Goal: Feedback & Contribution: Submit feedback/report problem

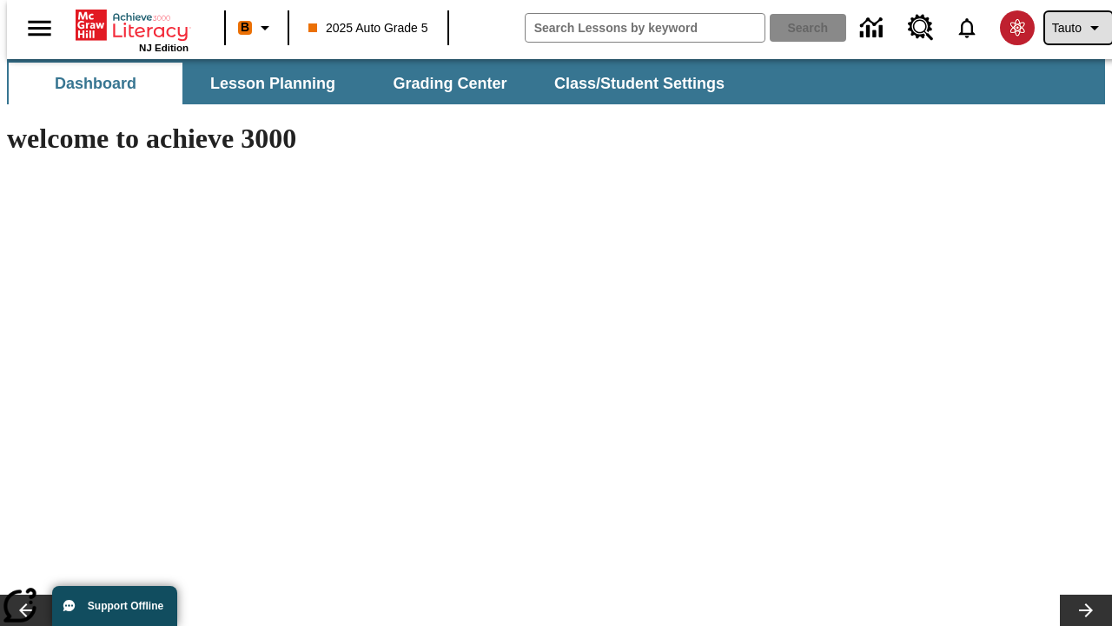
click at [1070, 28] on span "Tauto" at bounding box center [1067, 28] width 30 height 18
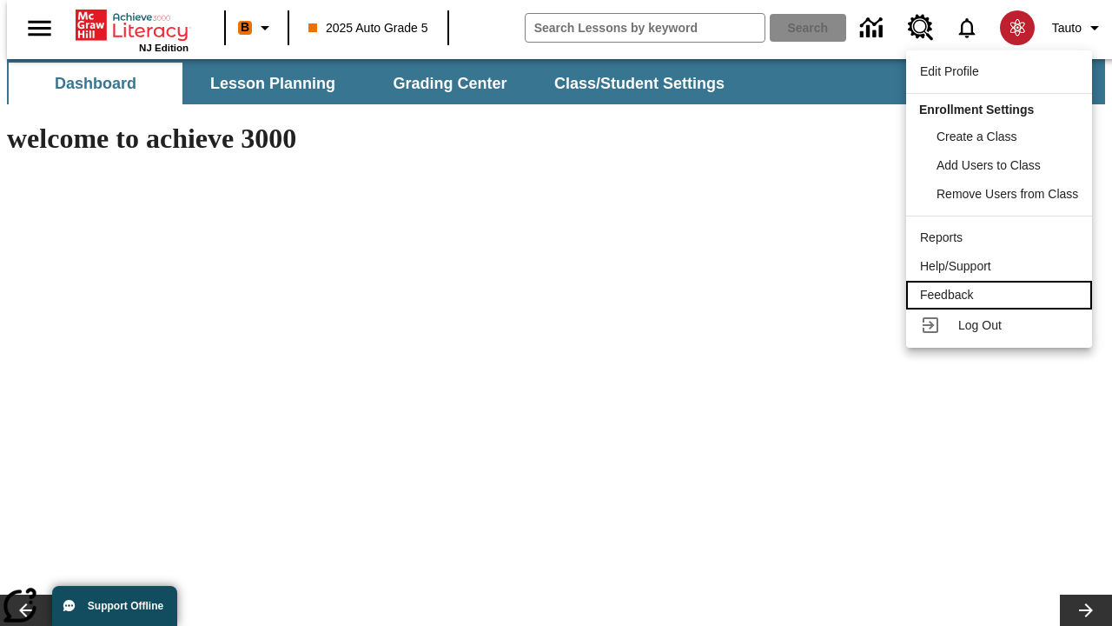
click at [1002, 295] on div "Feedback" at bounding box center [999, 295] width 158 height 18
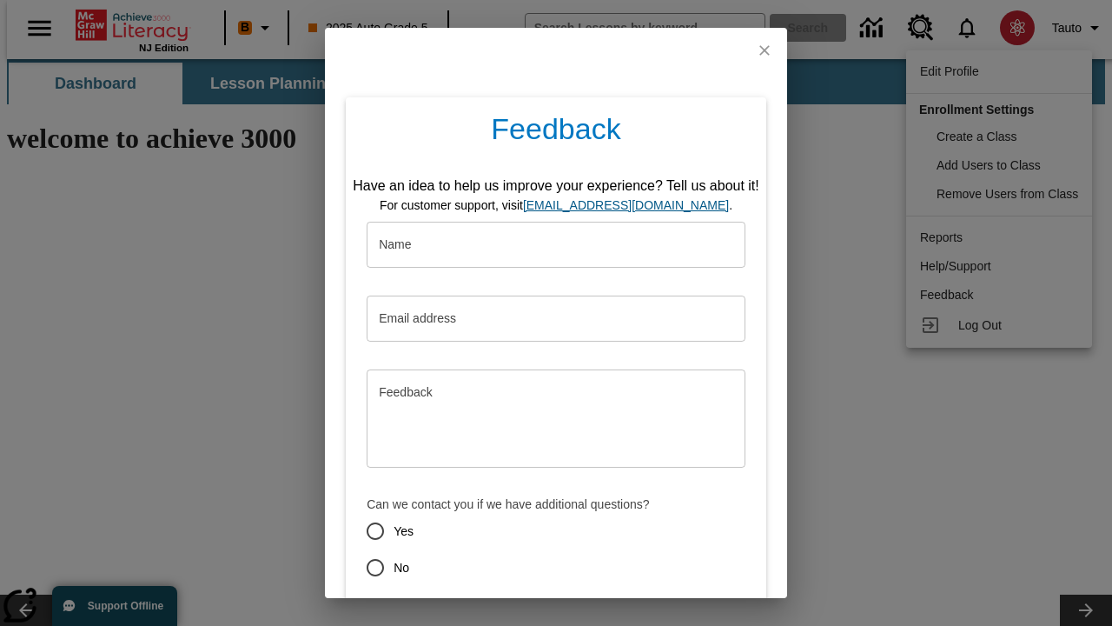
click at [465, 613] on button "Submit" at bounding box center [475, 629] width 69 height 32
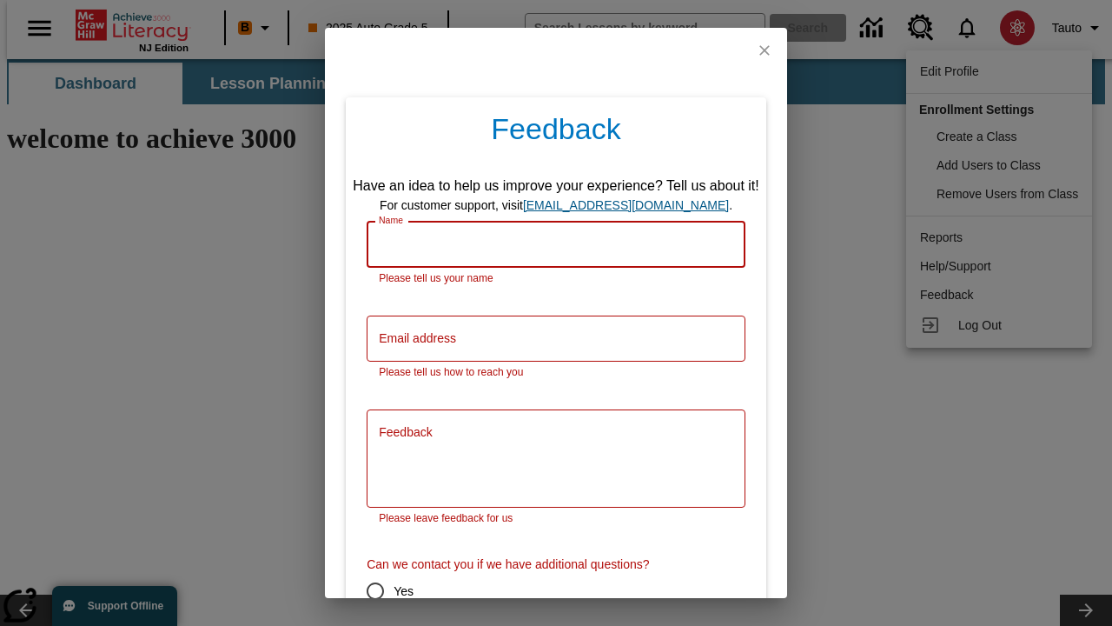
scroll to position [86, 0]
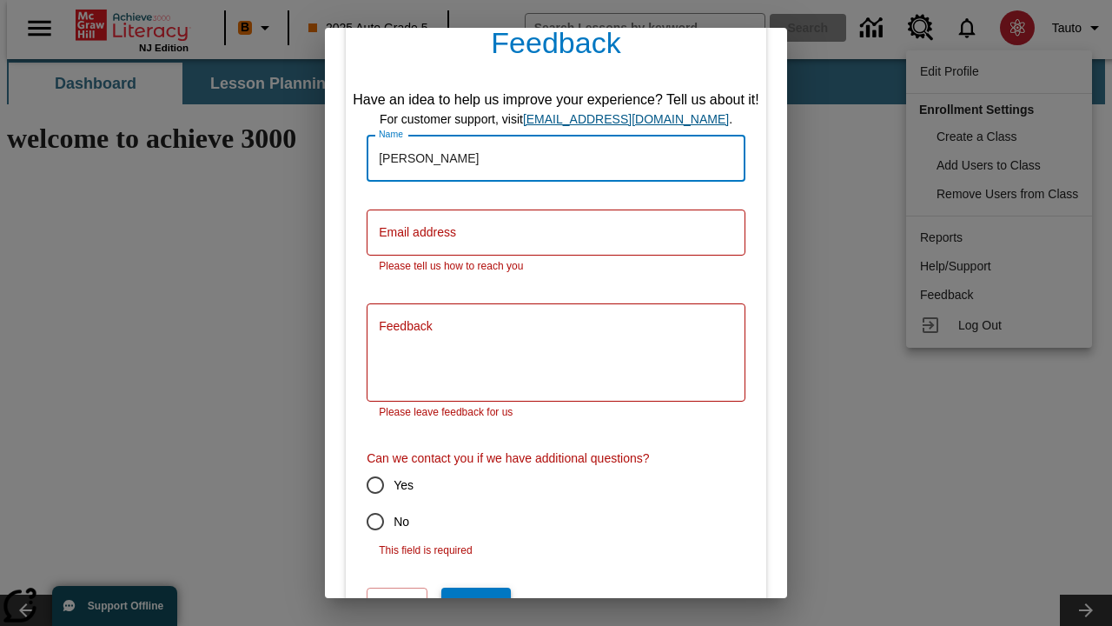
type input "[PERSON_NAME]"
type input "[EMAIL_ADDRESS][DOMAIN_NAME]"
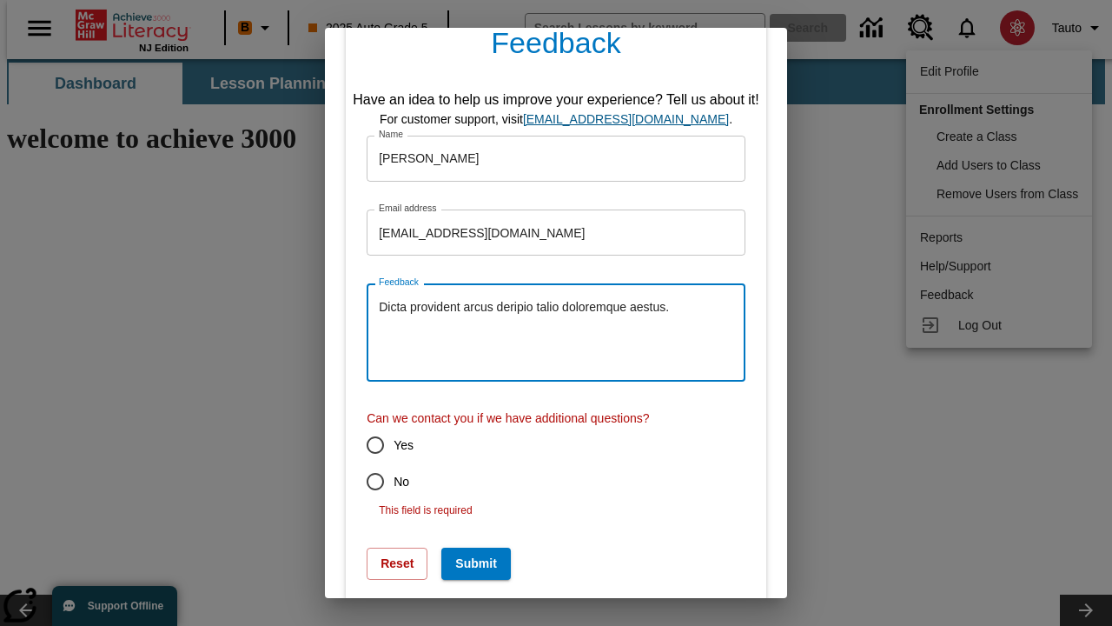
type textarea "Dicta provident arcus deripio talio doloremque aestus."
click at [363, 481] on input "No" at bounding box center [375, 481] width 36 height 36
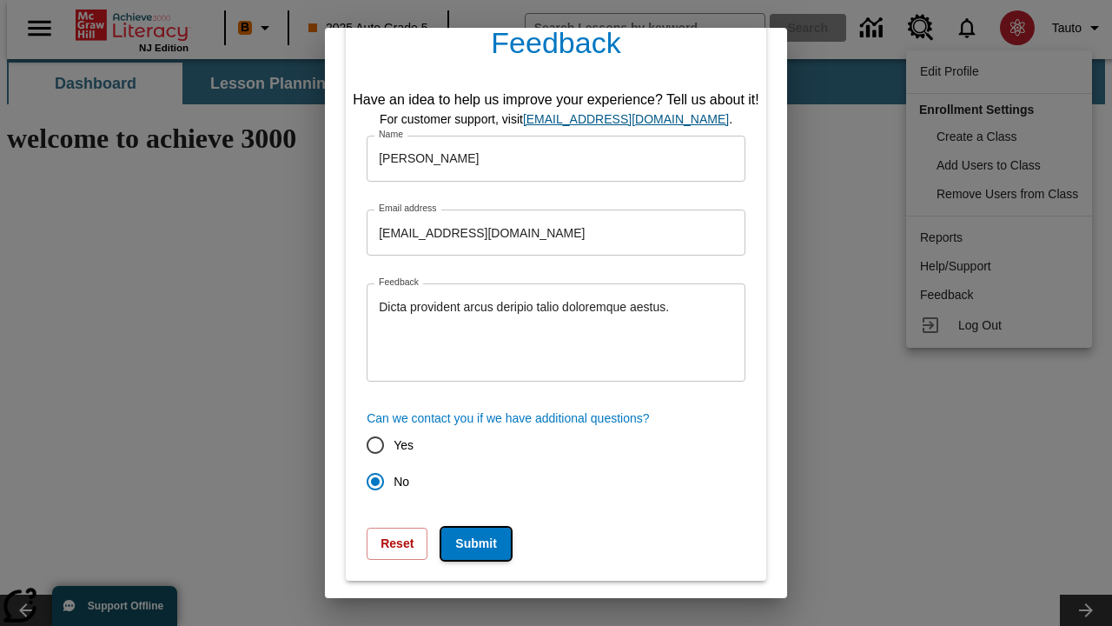
click at [465, 543] on button "Submit" at bounding box center [475, 543] width 69 height 32
radio input "false"
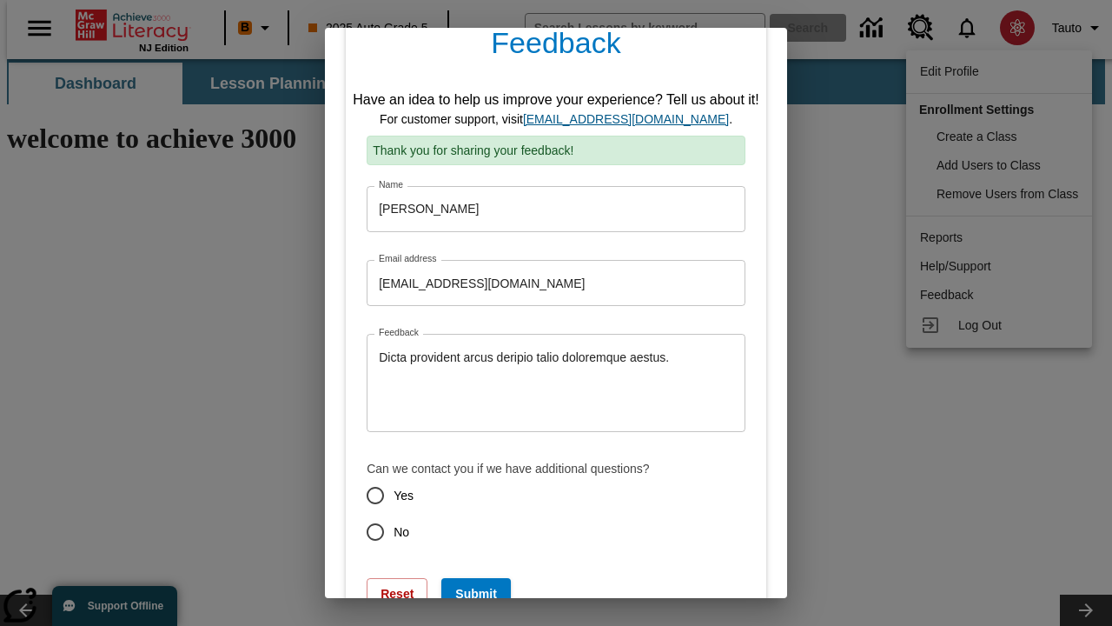
click at [632, 119] on link "[EMAIL_ADDRESS][DOMAIN_NAME]" at bounding box center [626, 119] width 206 height 14
